Goal: Task Accomplishment & Management: Manage account settings

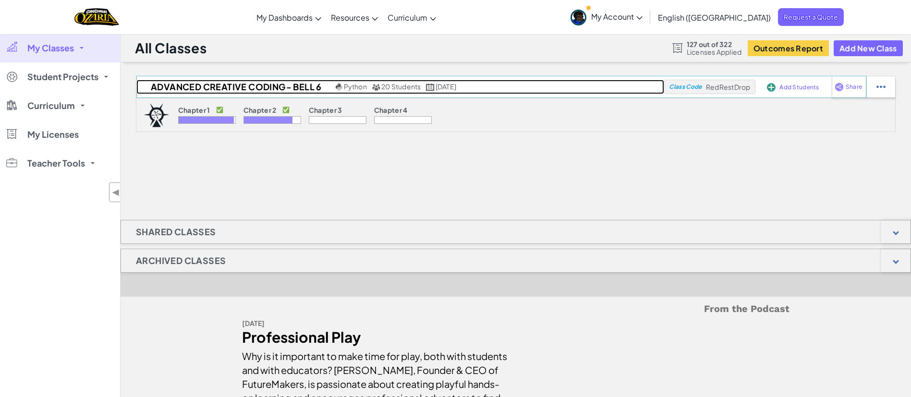
click at [283, 83] on h2 "Advanced Creative Coding- Bell 6" at bounding box center [234, 87] width 197 height 14
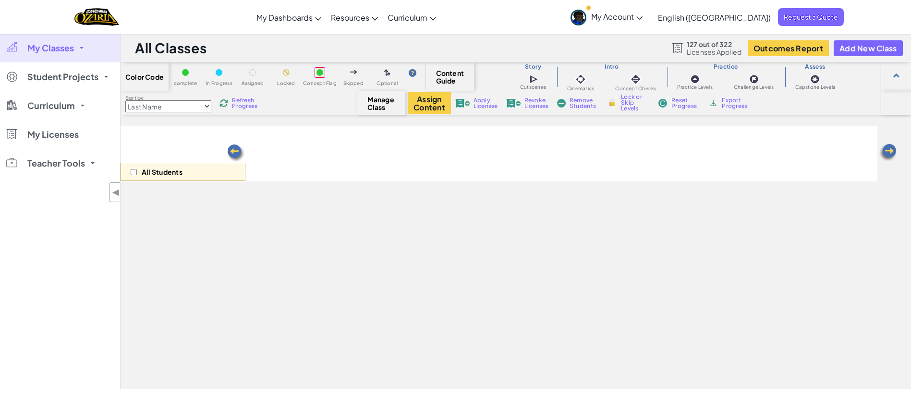
select select "5d8a57abe8919b28d5113af1"
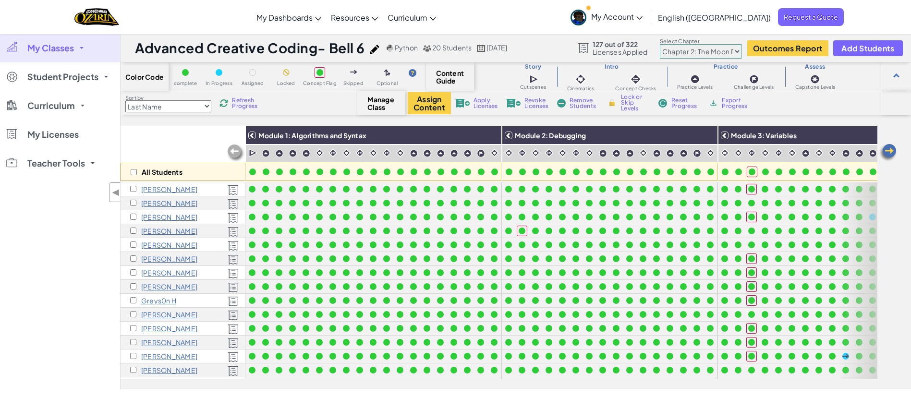
checkbox input "true"
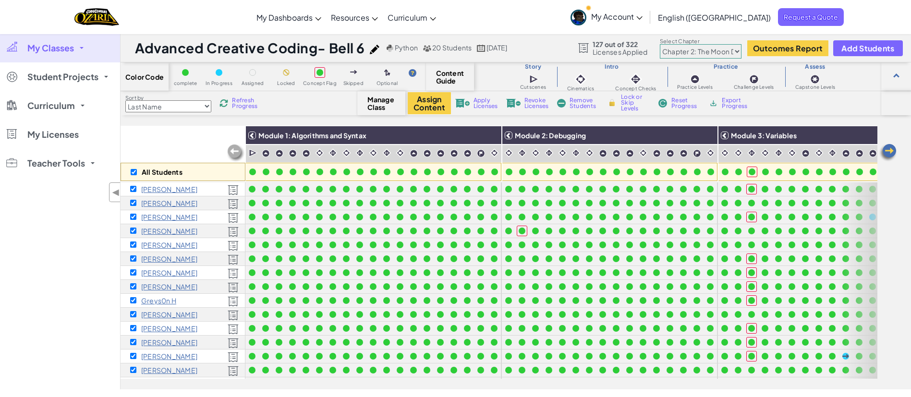
checkbox input "true"
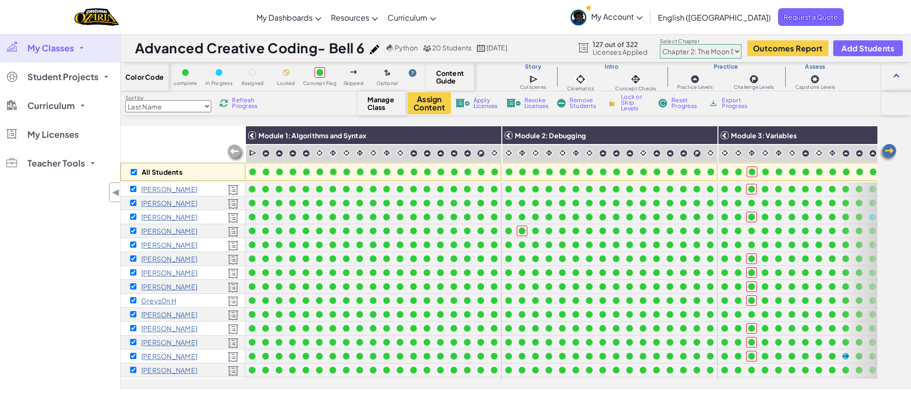
checkbox input "true"
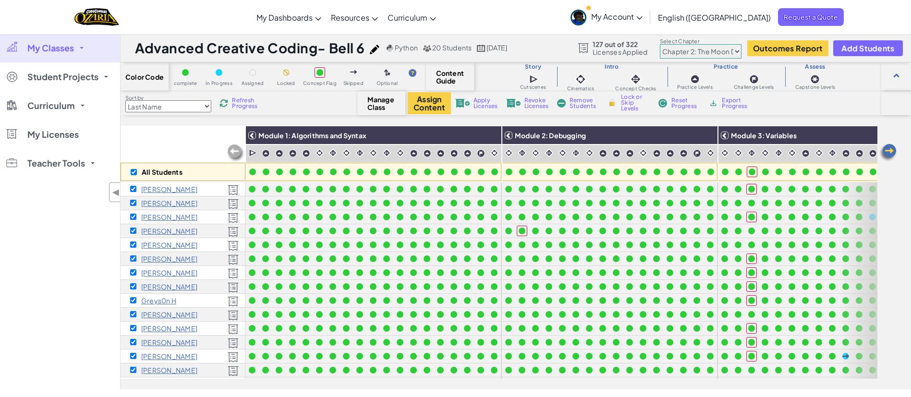
checkbox input "true"
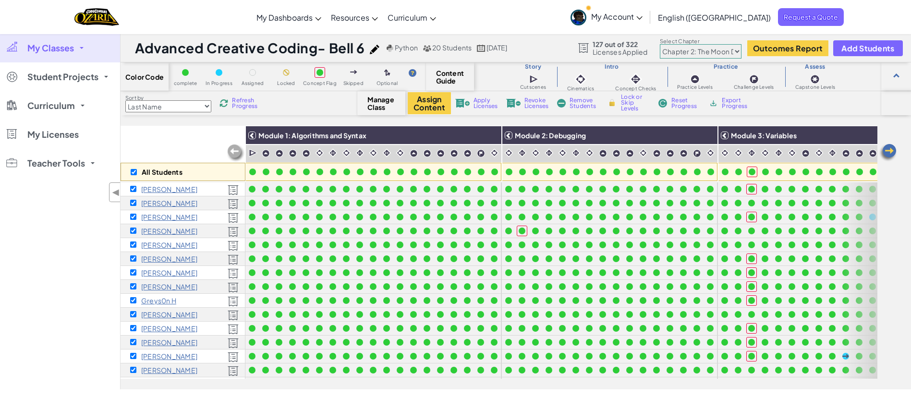
checkbox input "true"
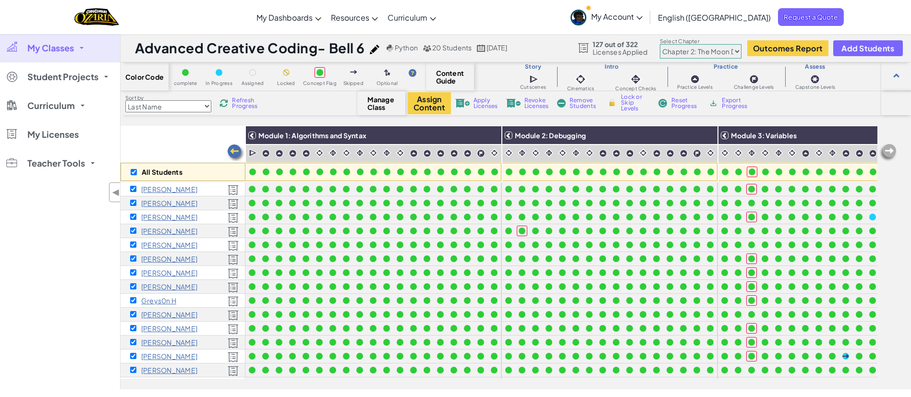
scroll to position [0, 957]
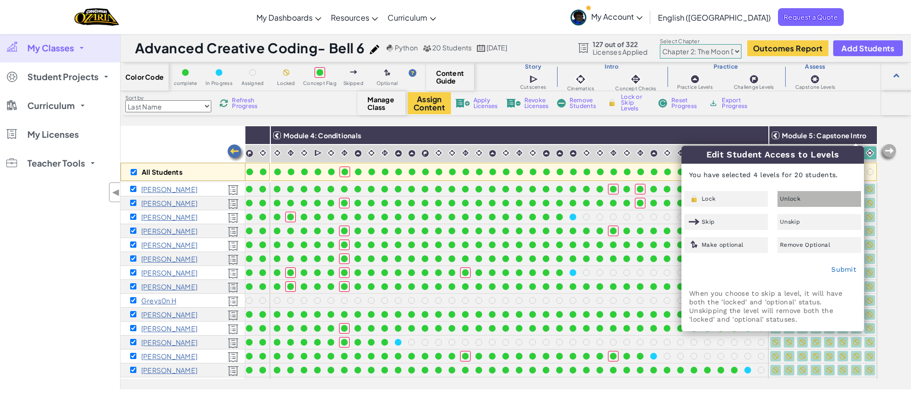
click at [802, 200] on div "Unlock" at bounding box center [819, 199] width 84 height 16
click at [847, 270] on link "Submit" at bounding box center [843, 270] width 25 height 8
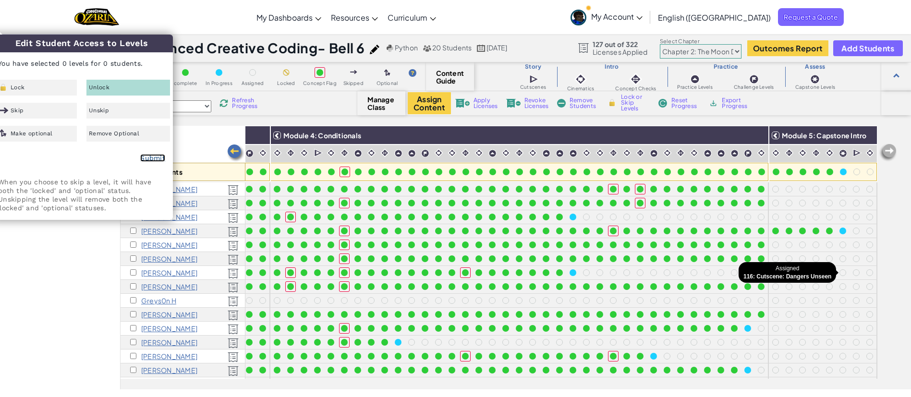
checkbox input "false"
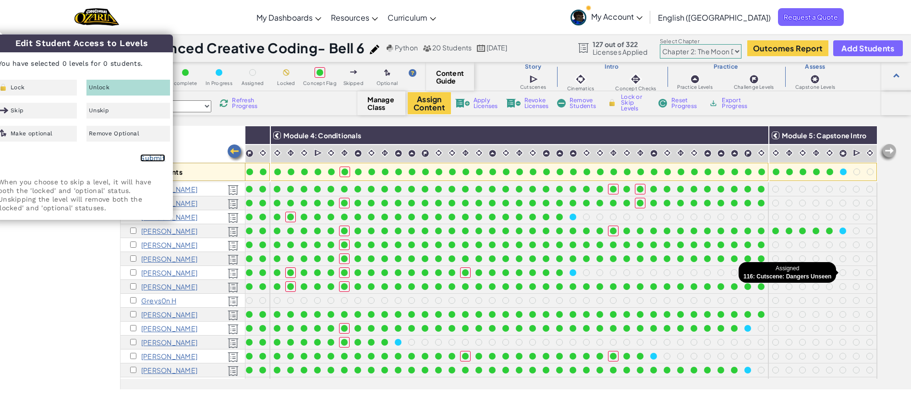
checkbox input "false"
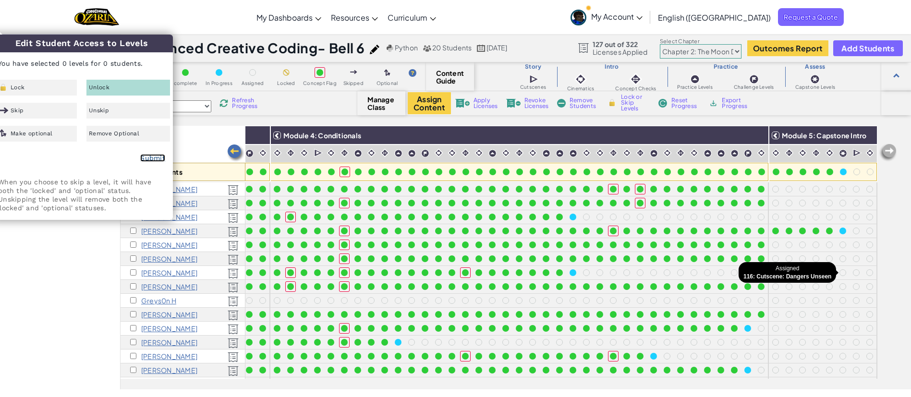
checkbox input "false"
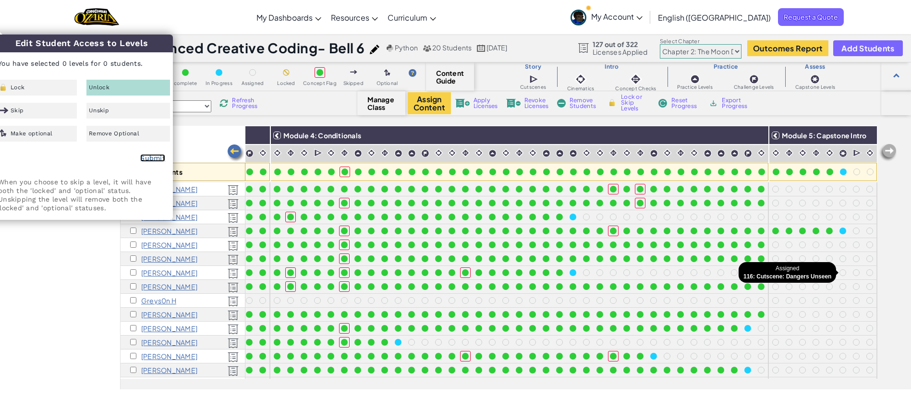
checkbox input "false"
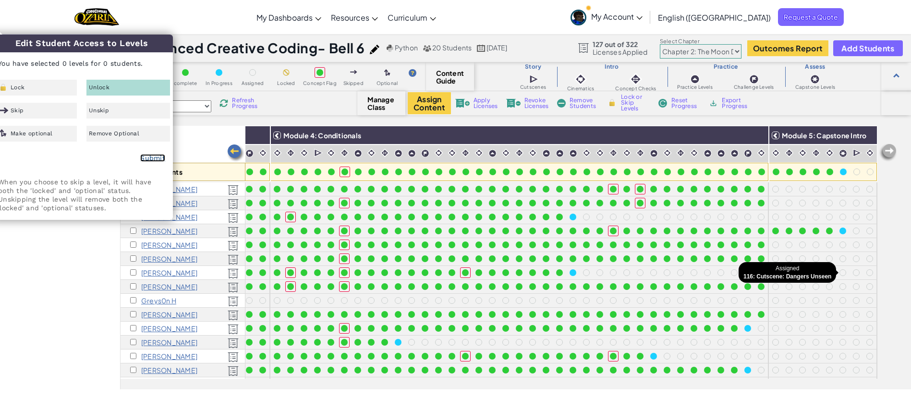
checkbox input "false"
click at [67, 257] on div "My Classes All Classes Advanced Creative Coding- Bell 6 Student Projects Advanc…" at bounding box center [60, 212] width 120 height 356
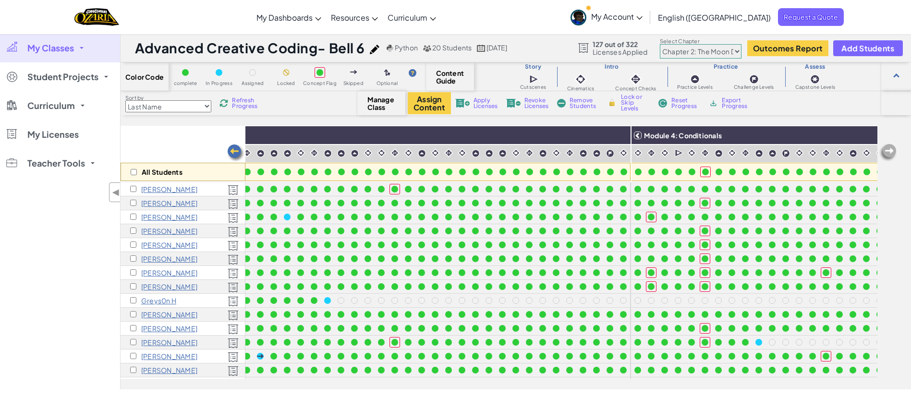
scroll to position [0, 526]
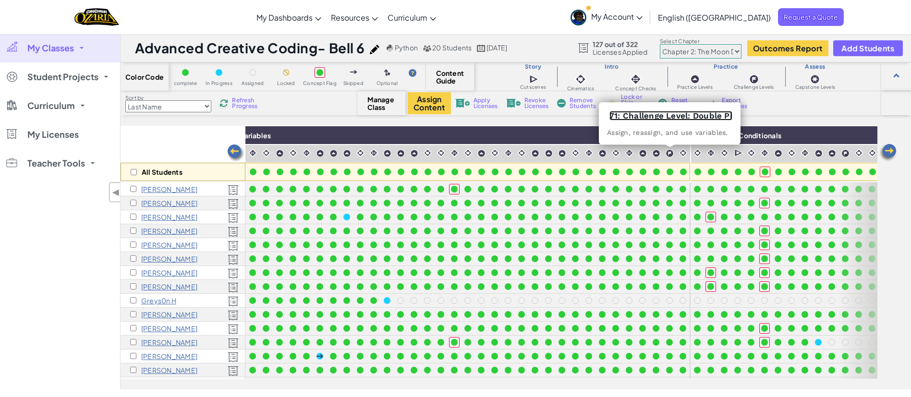
click at [668, 117] on link "71: Challenge Level: Double Pi" at bounding box center [670, 116] width 123 height 10
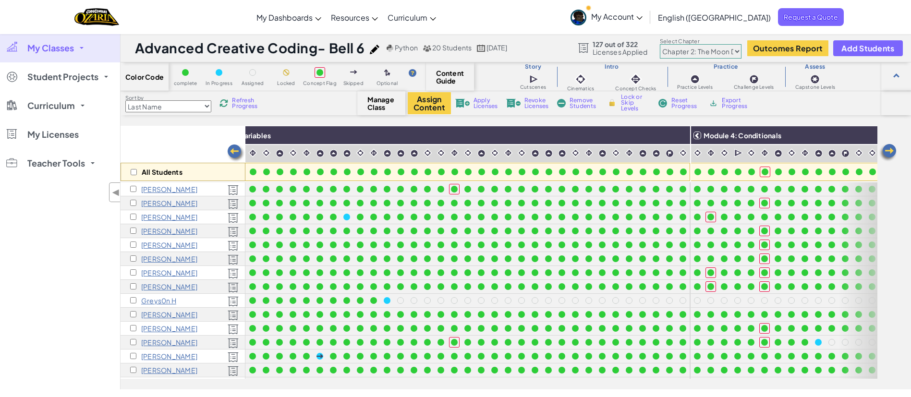
scroll to position [0, 957]
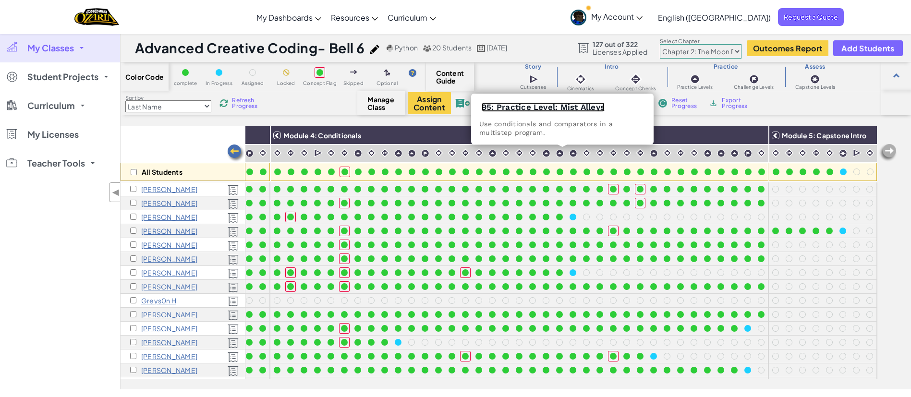
click at [536, 105] on link "95: Practice Level: Mist Alleys" at bounding box center [543, 107] width 123 height 10
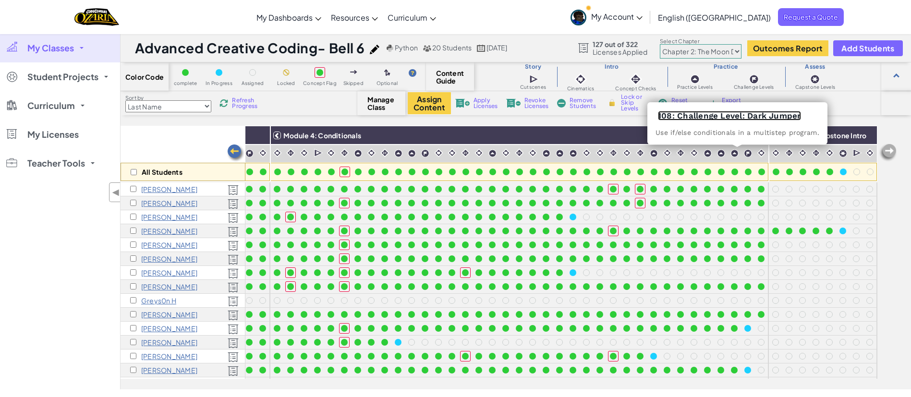
click at [727, 114] on link "108: Challenge Level: Dark Jumper" at bounding box center [729, 116] width 143 height 10
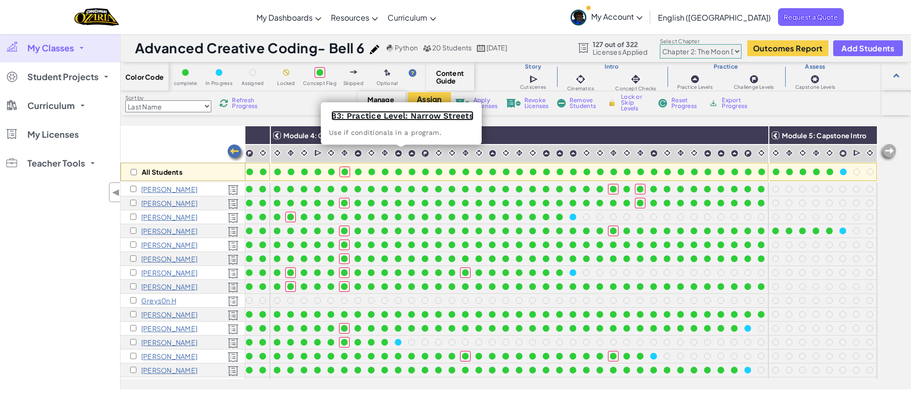
click at [427, 115] on link "83: Practice Level: Narrow Streets" at bounding box center [402, 116] width 142 height 10
